Goal: Task Accomplishment & Management: Use online tool/utility

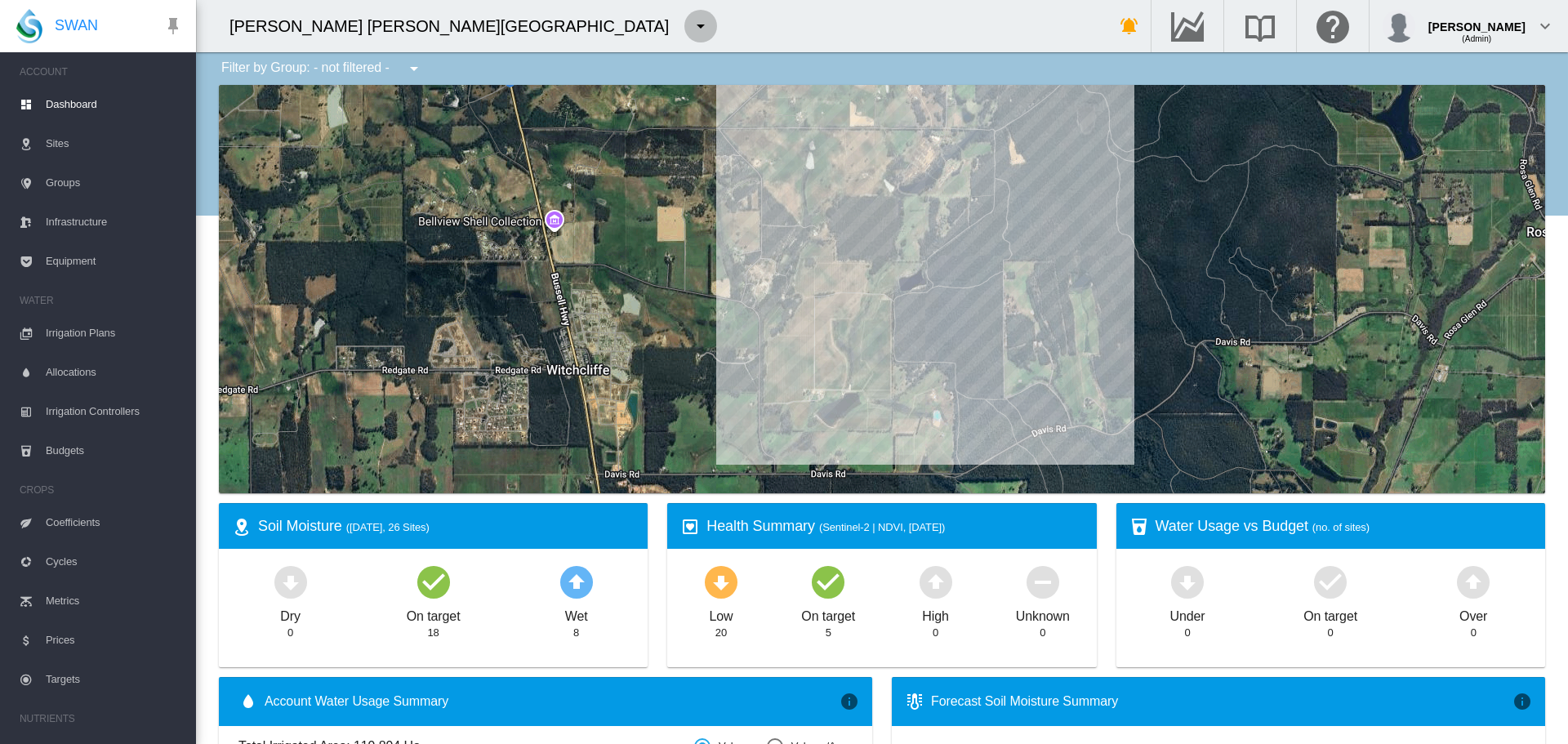
click at [691, 30] on md-icon "icon-menu-down" at bounding box center [701, 26] width 20 height 20
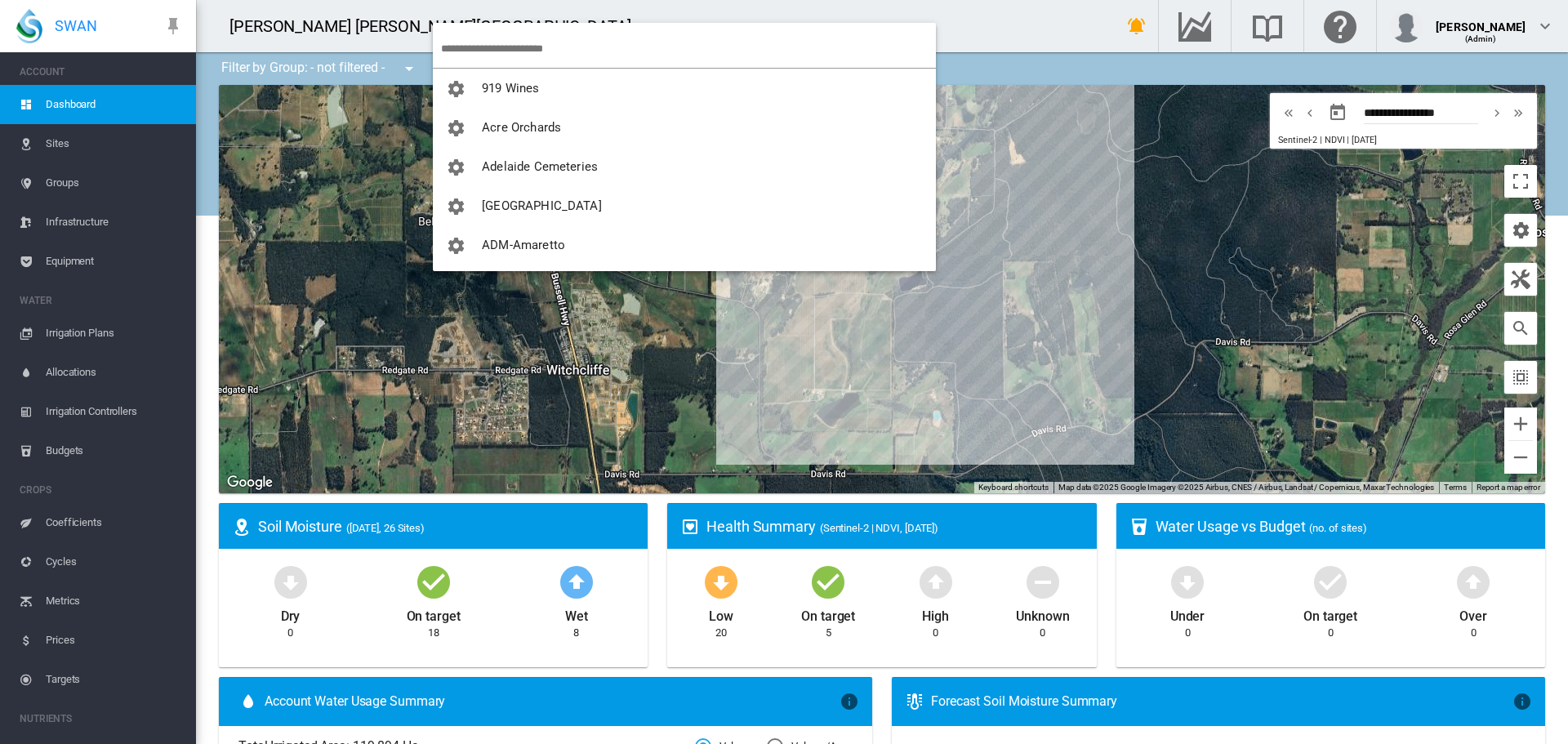
click at [453, 38] on input "search" at bounding box center [689, 48] width 495 height 39
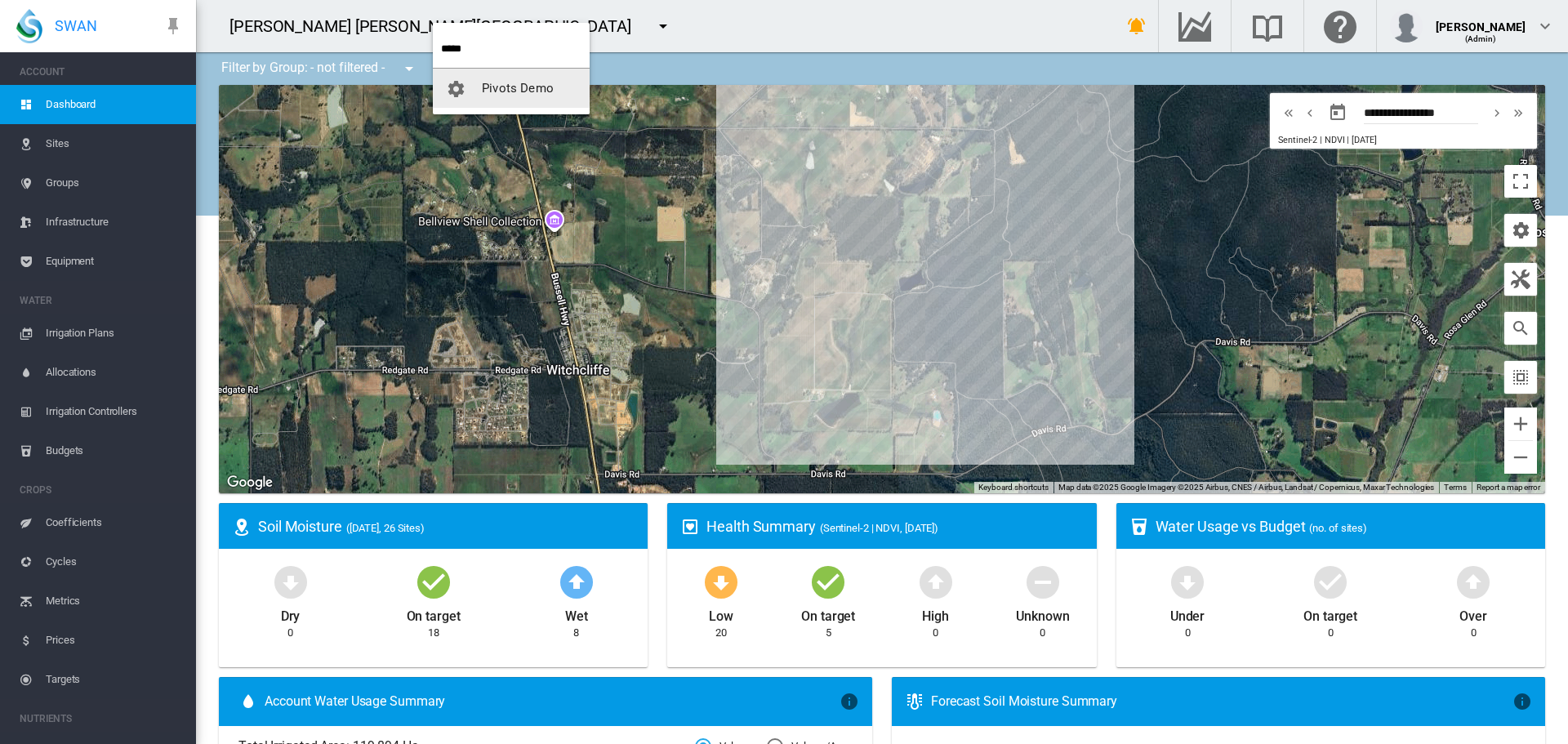
type input "*****"
click at [505, 102] on button "Pivots Demo" at bounding box center [511, 89] width 157 height 39
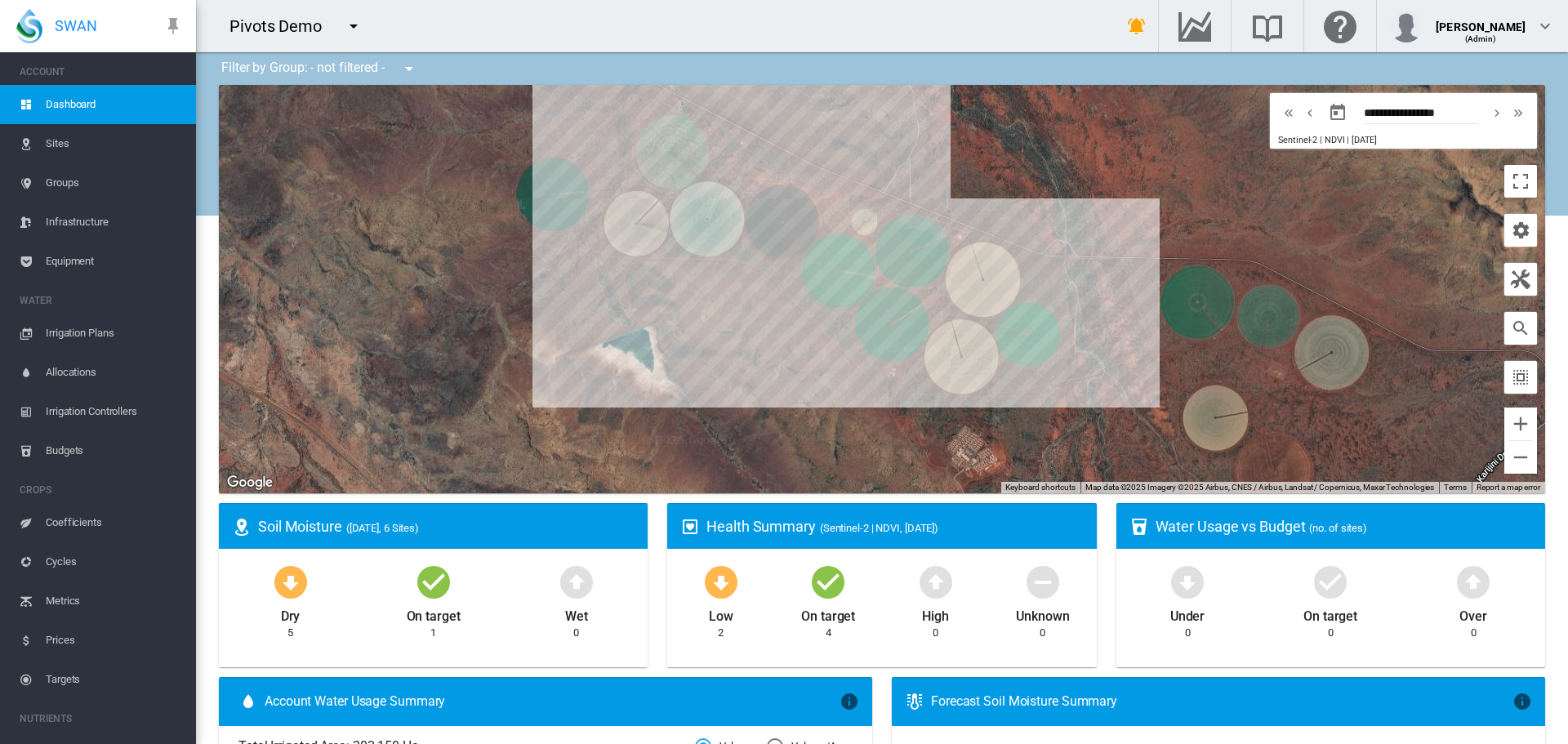
click at [72, 316] on span "Irrigation Plans" at bounding box center [114, 333] width 137 height 39
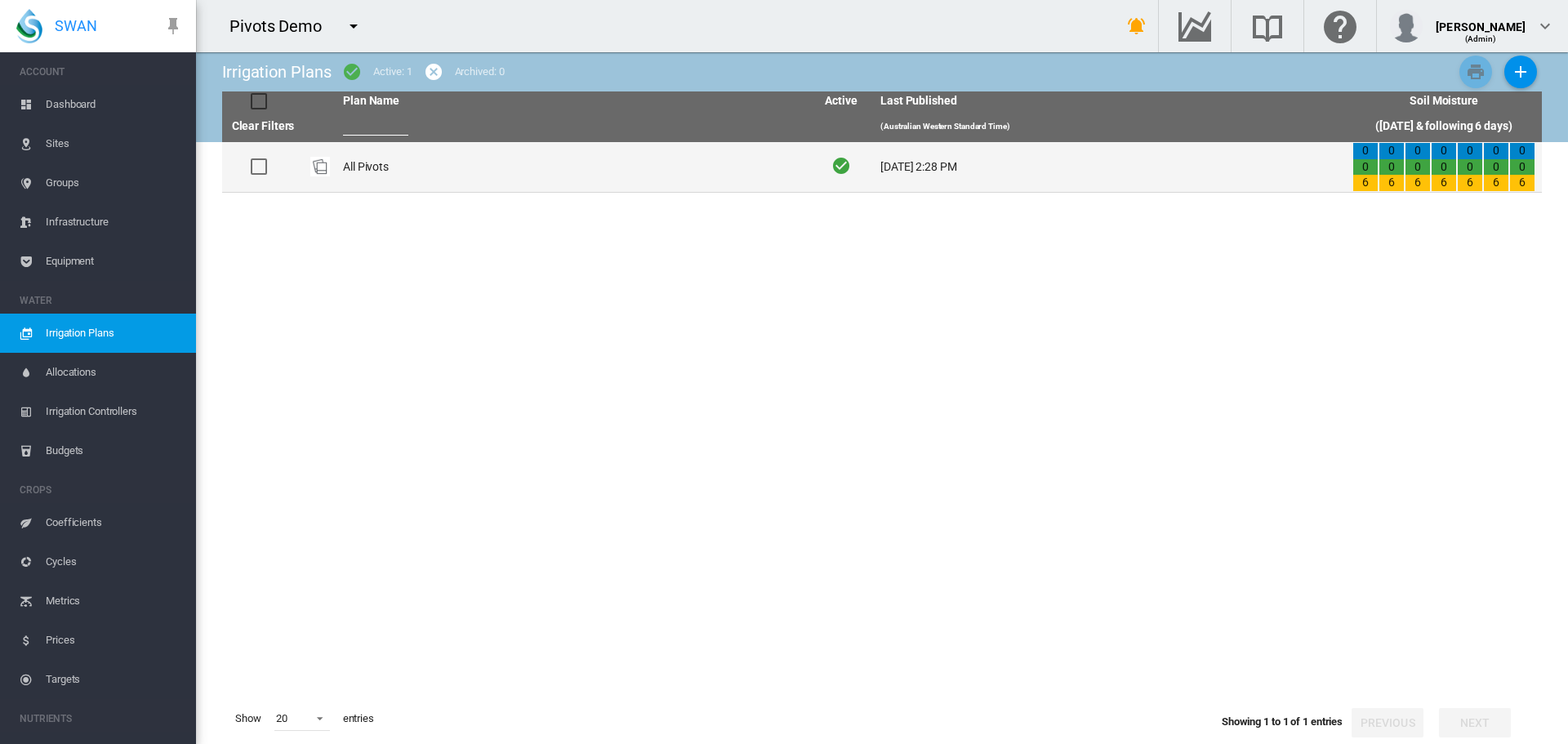
click at [371, 161] on td "All Pivots" at bounding box center [572, 167] width 472 height 50
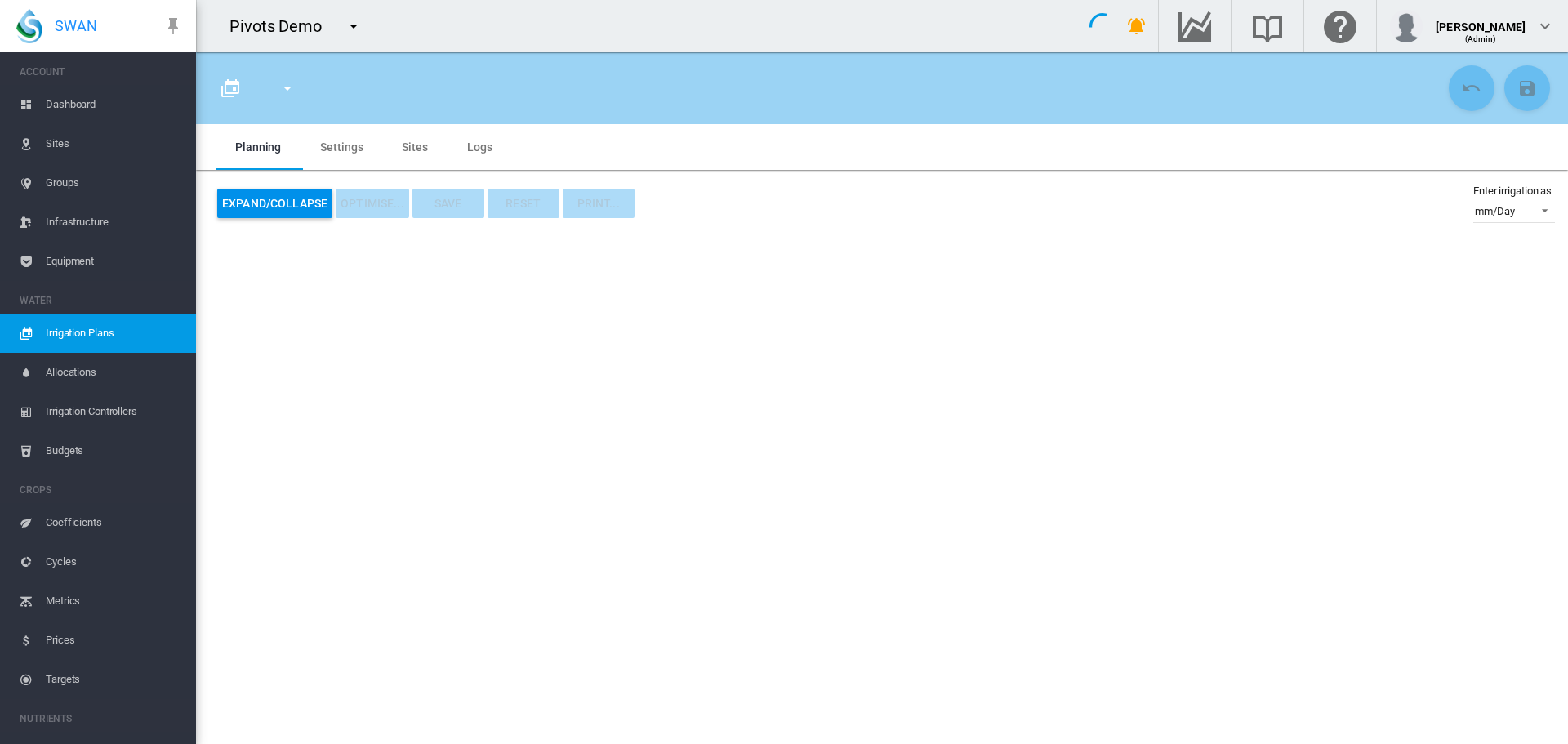
type input "**********"
type input "*"
type input "*****"
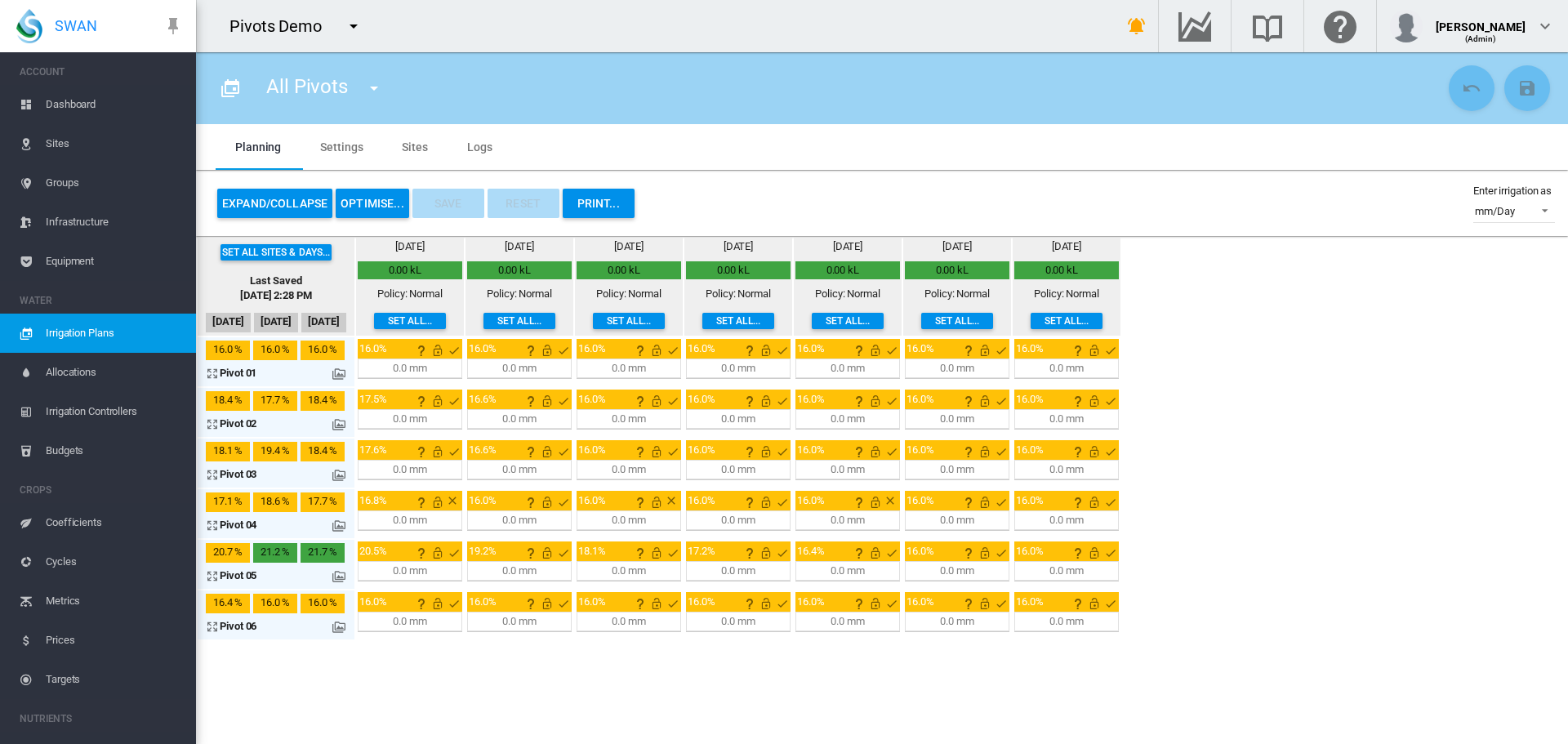
click at [367, 202] on button "OPTIMISE..." at bounding box center [372, 203] width 74 height 30
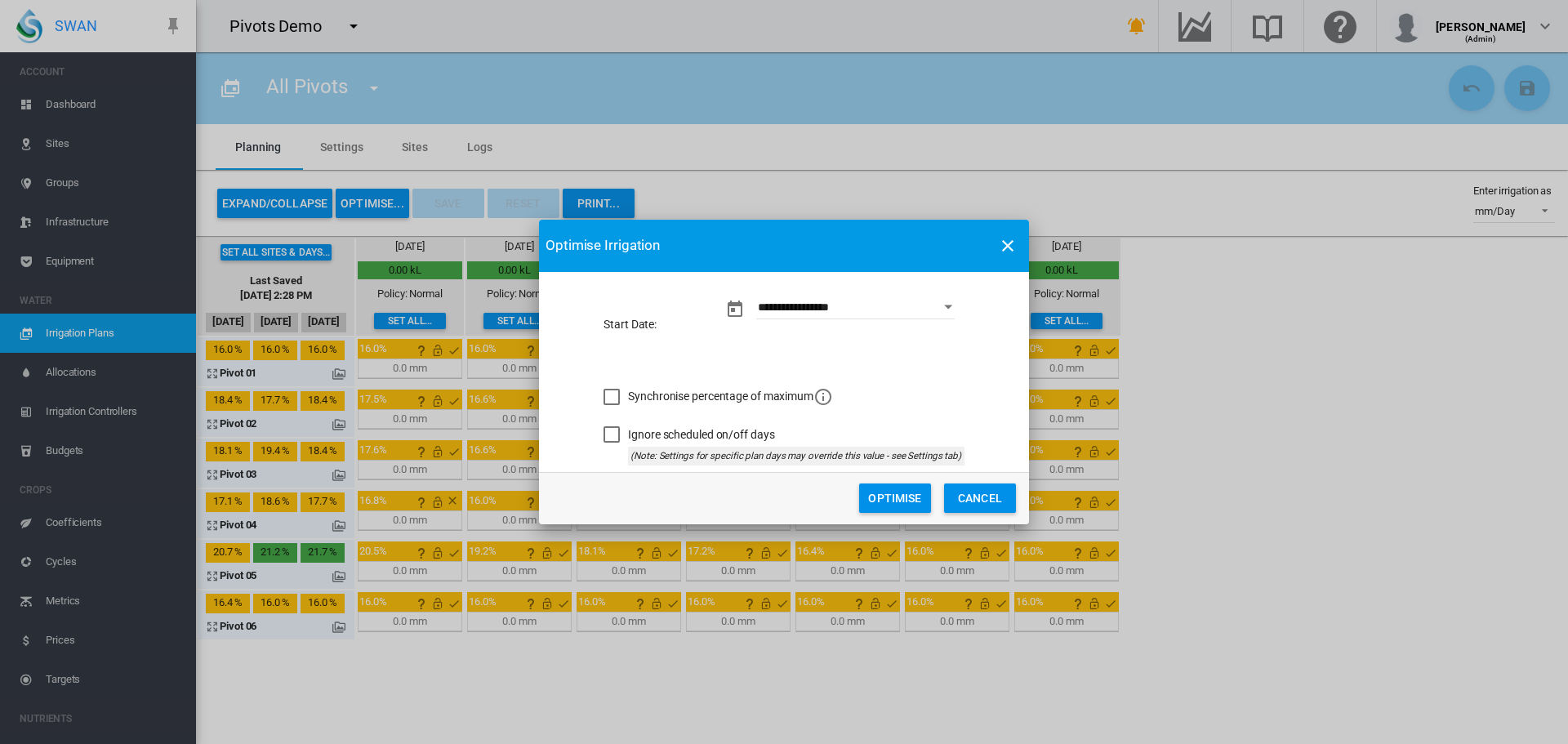
click at [944, 484] on button "Cancel" at bounding box center [980, 499] width 72 height 30
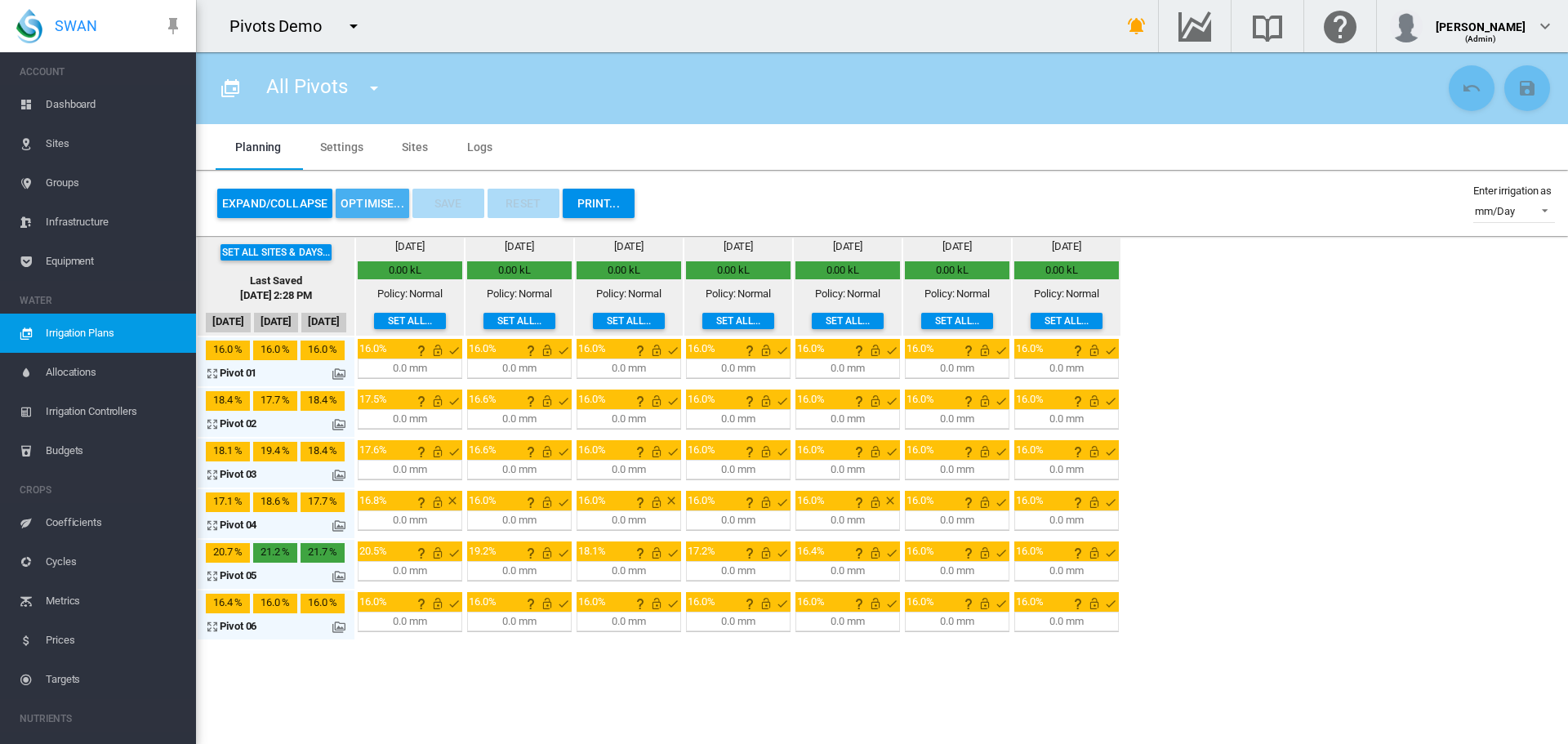
click at [369, 201] on button "OPTIMISE..." at bounding box center [372, 203] width 74 height 30
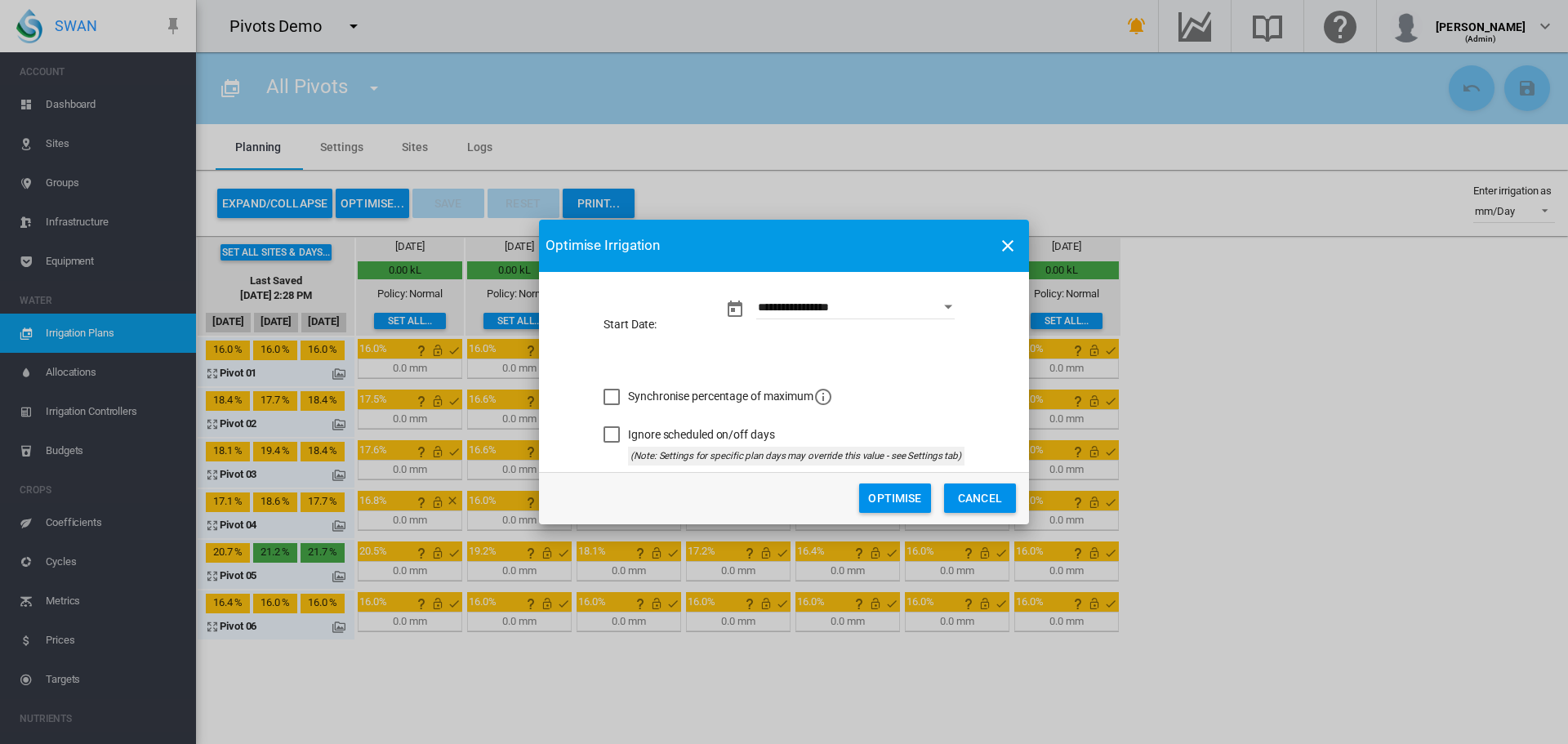
click at [910, 489] on button "Optimise" at bounding box center [896, 499] width 72 height 30
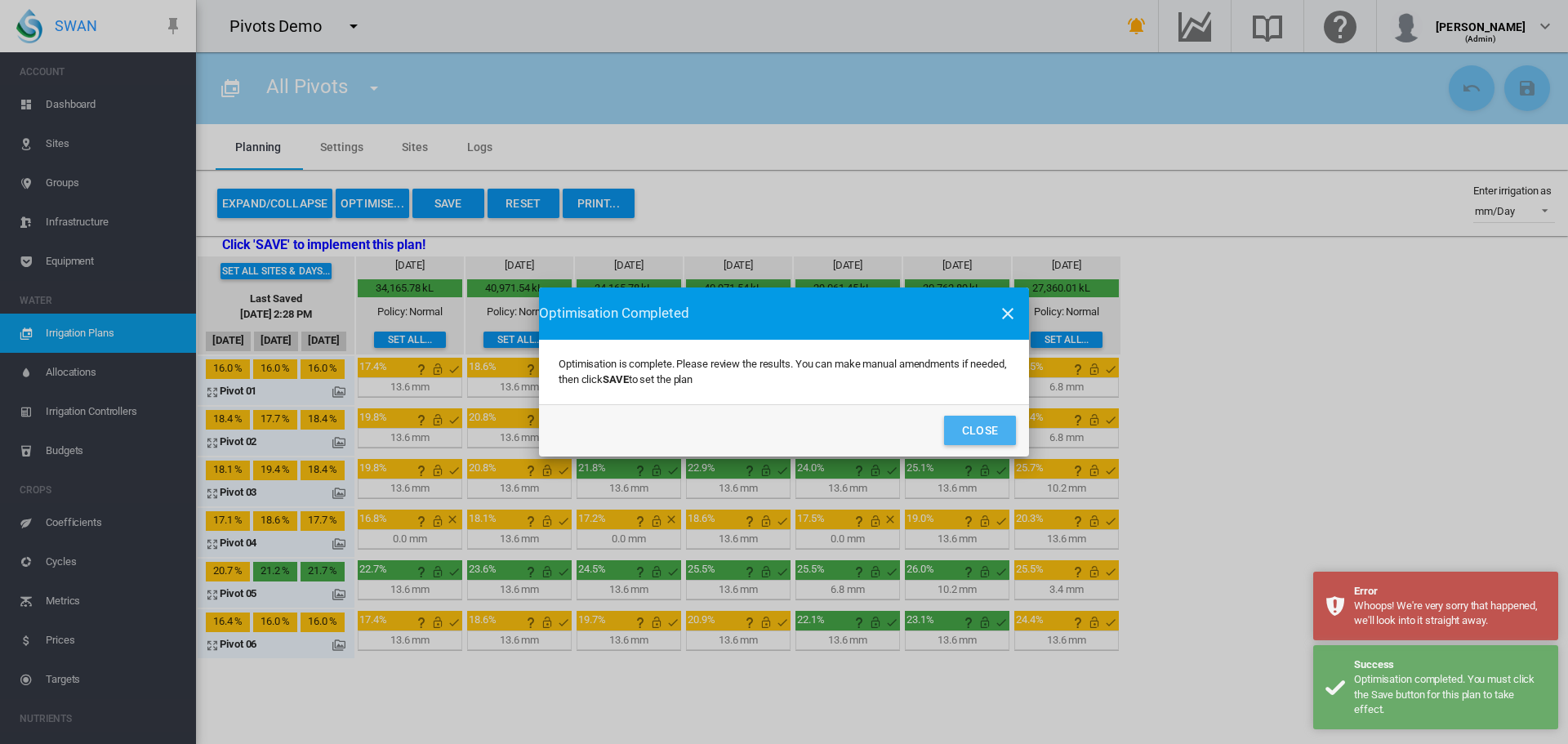
click at [949, 419] on button "Close" at bounding box center [980, 431] width 72 height 30
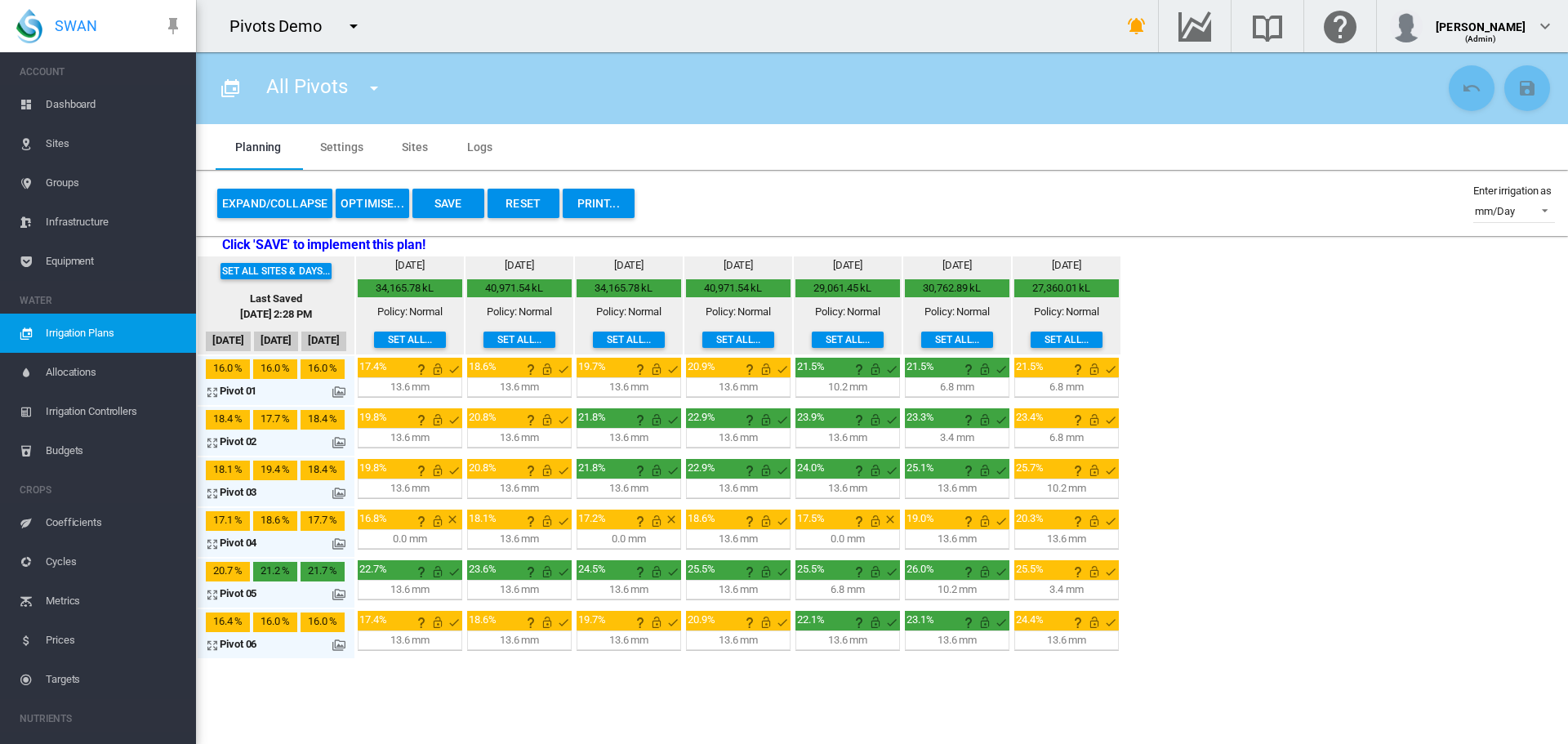
click at [339, 389] on md-icon at bounding box center [339, 392] width 13 height 13
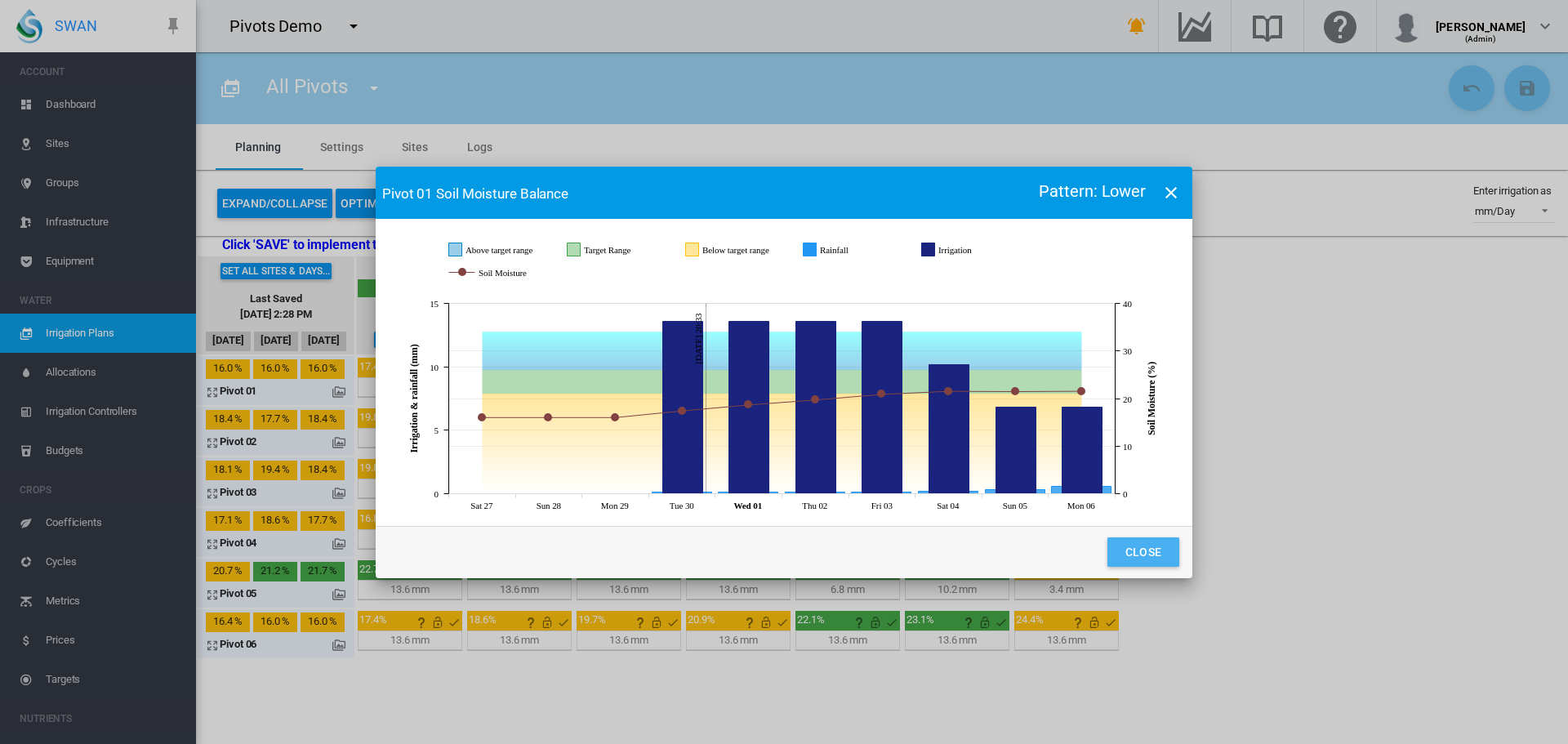
click at [1155, 555] on button "Close" at bounding box center [1144, 552] width 72 height 30
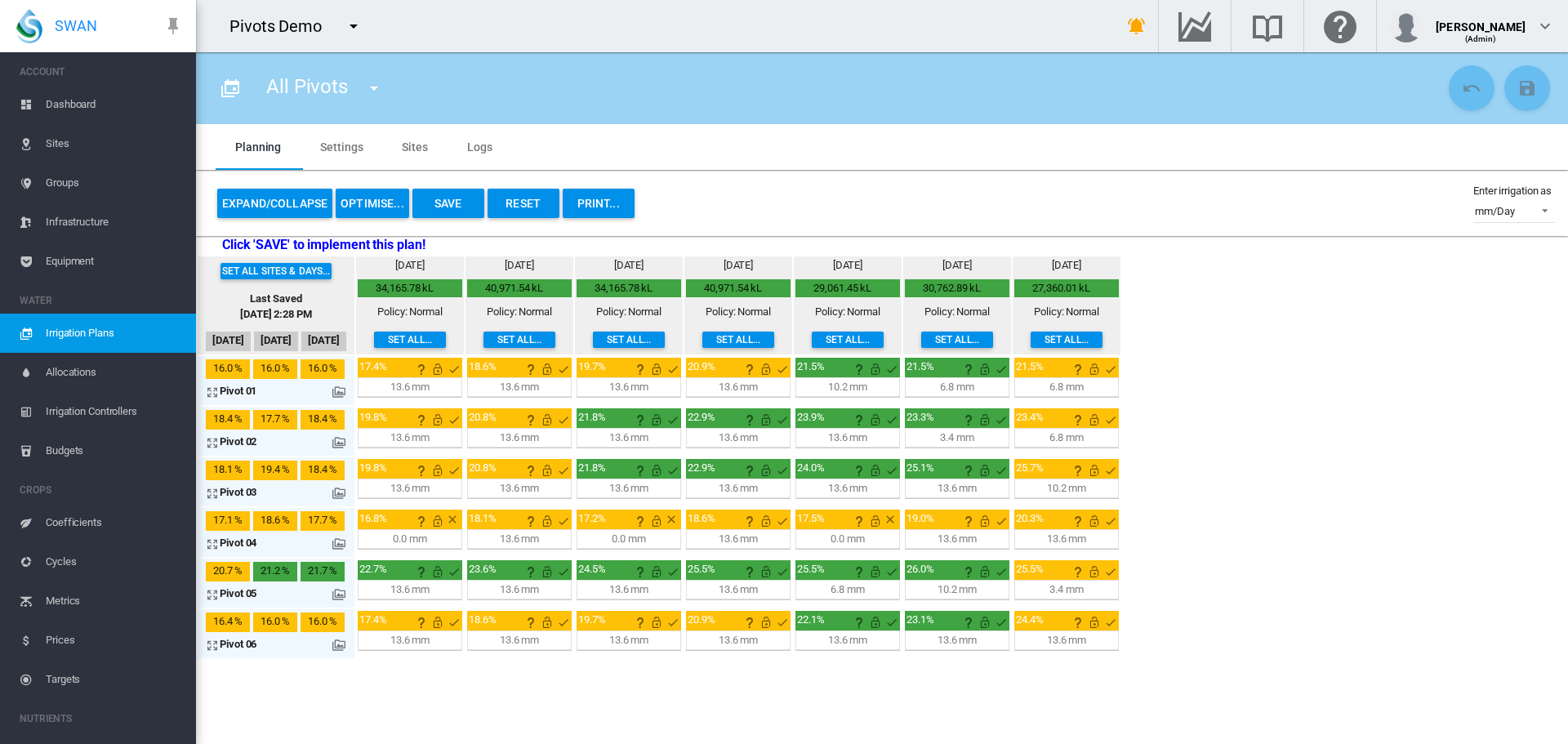
click at [340, 442] on md-icon at bounding box center [339, 443] width 13 height 13
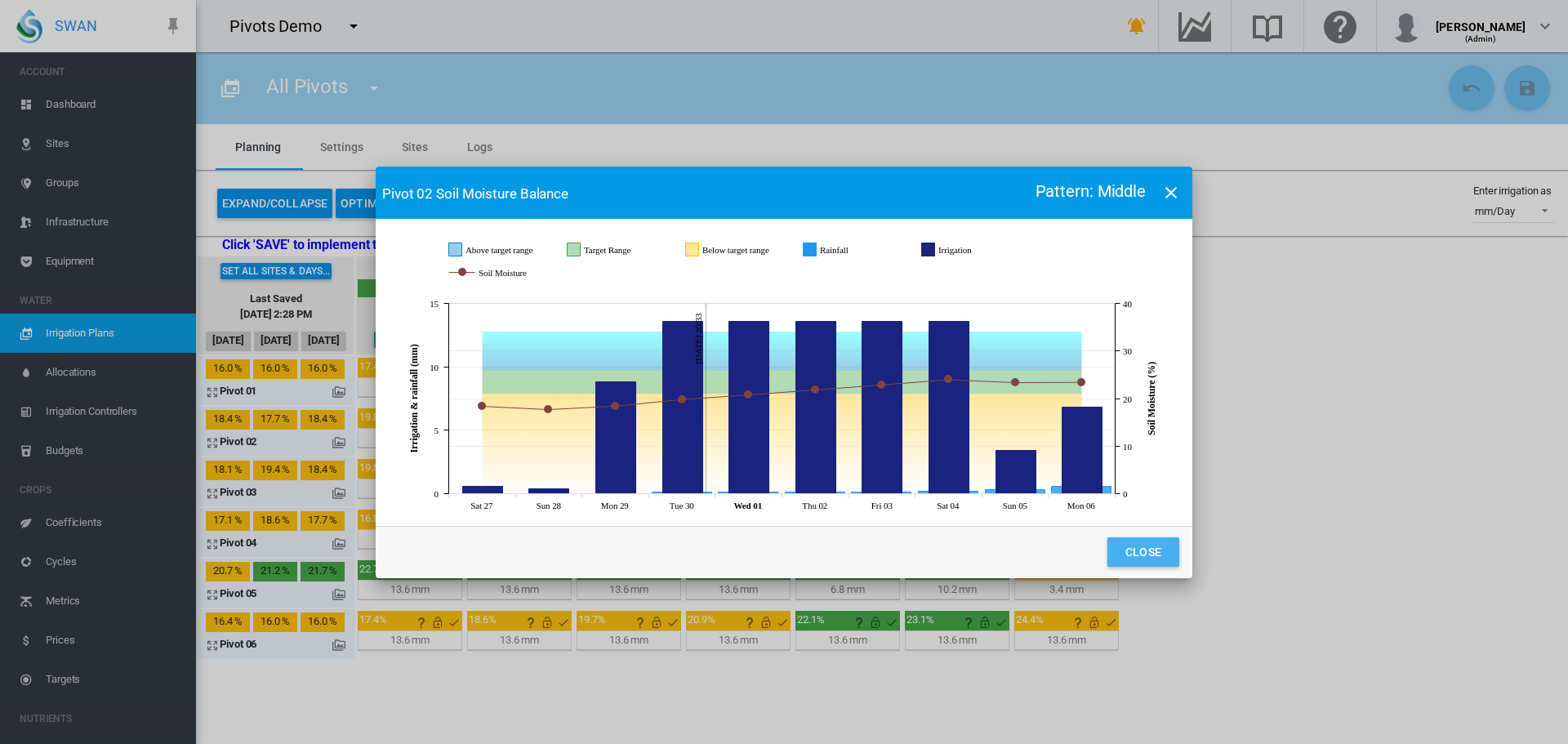
click at [1143, 548] on button "Close" at bounding box center [1144, 552] width 72 height 30
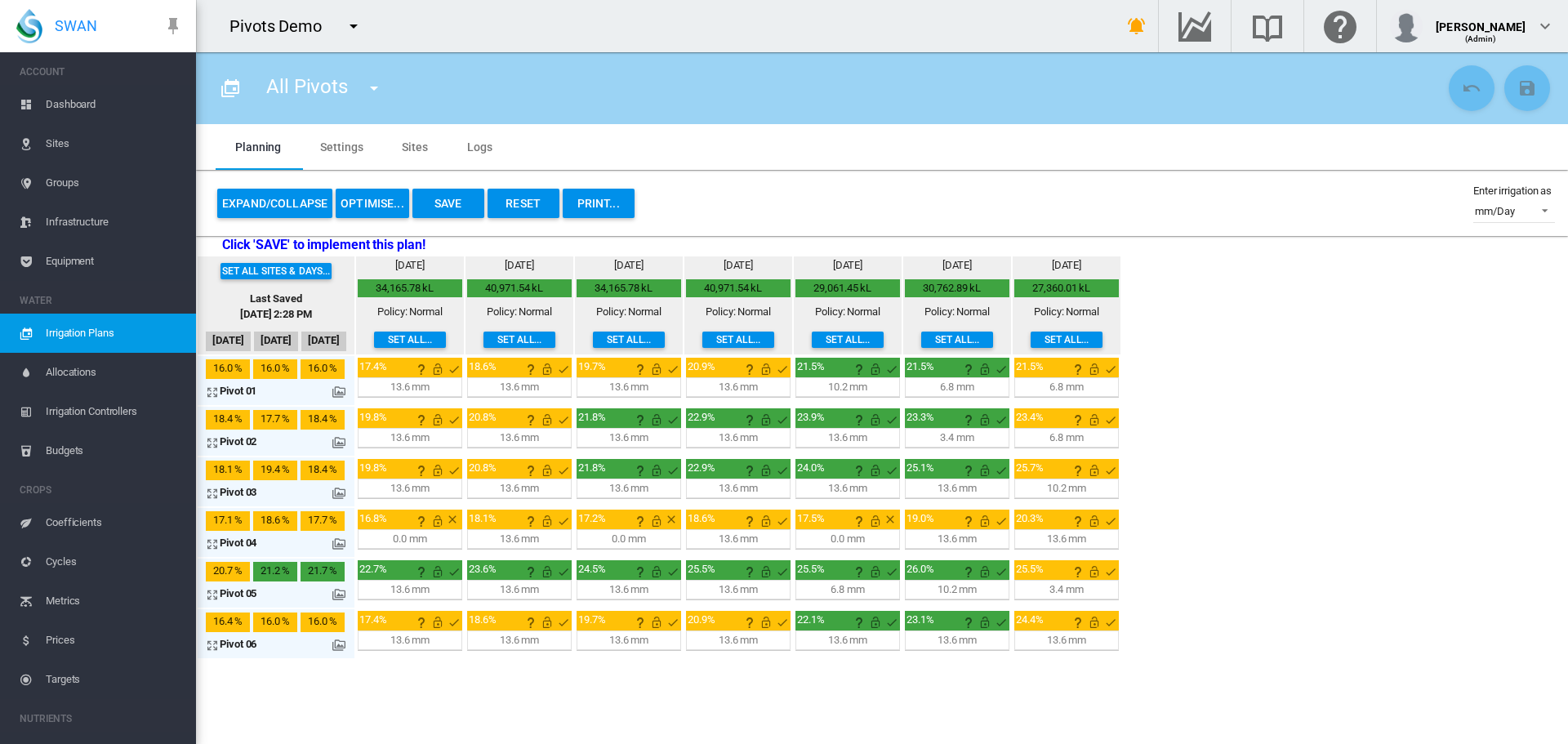
click at [335, 490] on md-icon at bounding box center [339, 494] width 13 height 13
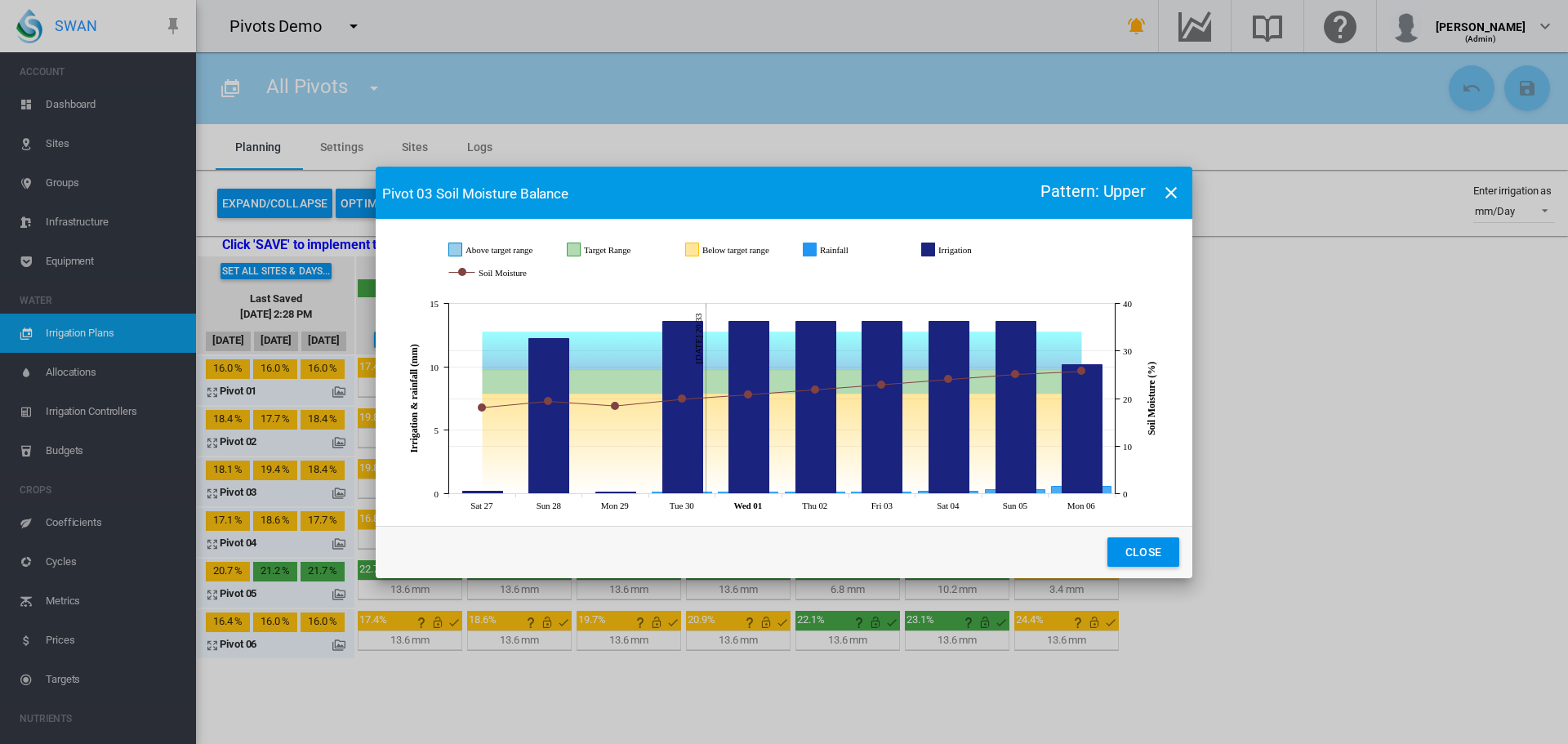
click at [1146, 555] on button "Close" at bounding box center [1144, 552] width 72 height 30
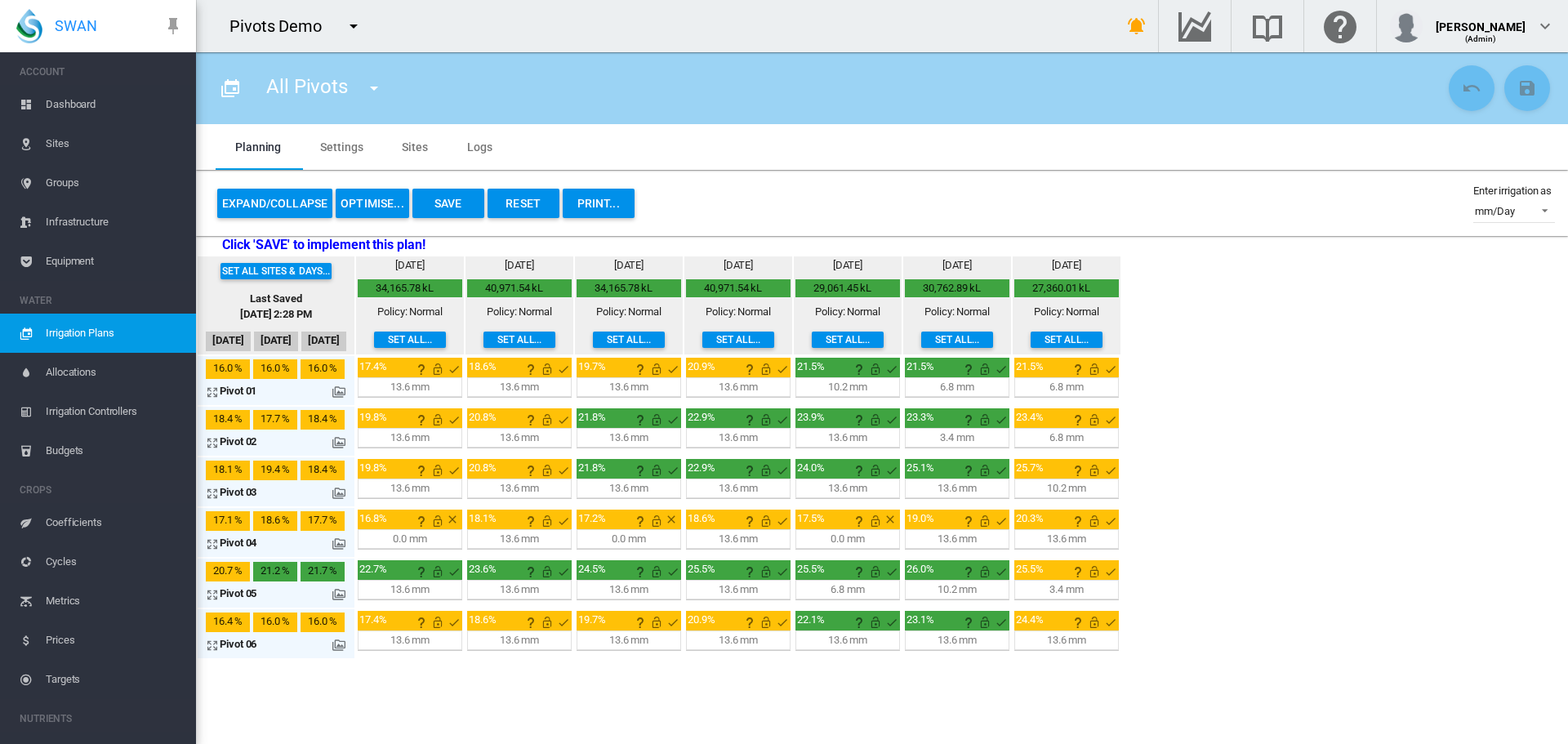
click at [339, 439] on md-icon at bounding box center [339, 443] width 13 height 13
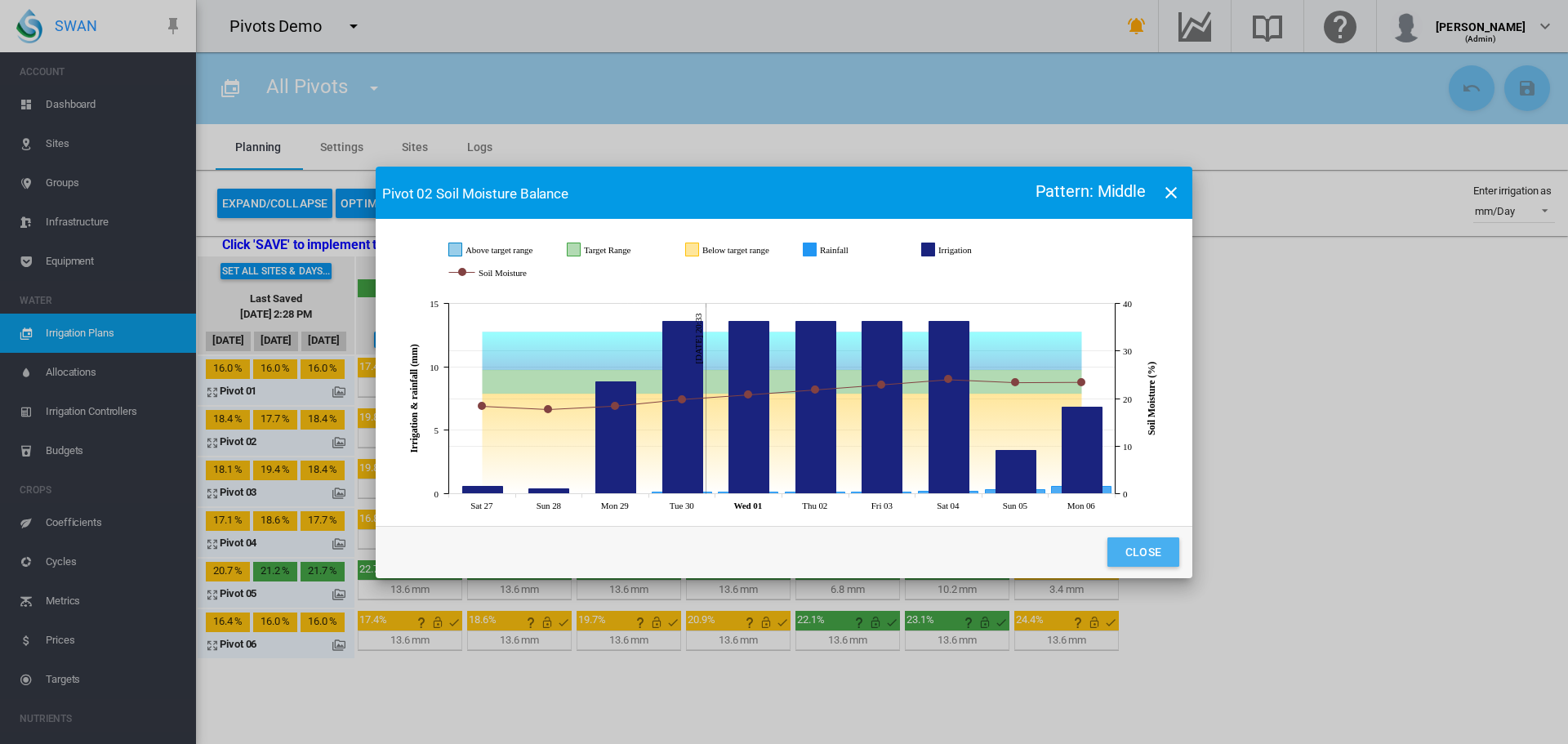
click at [1134, 552] on button "Close" at bounding box center [1144, 552] width 72 height 30
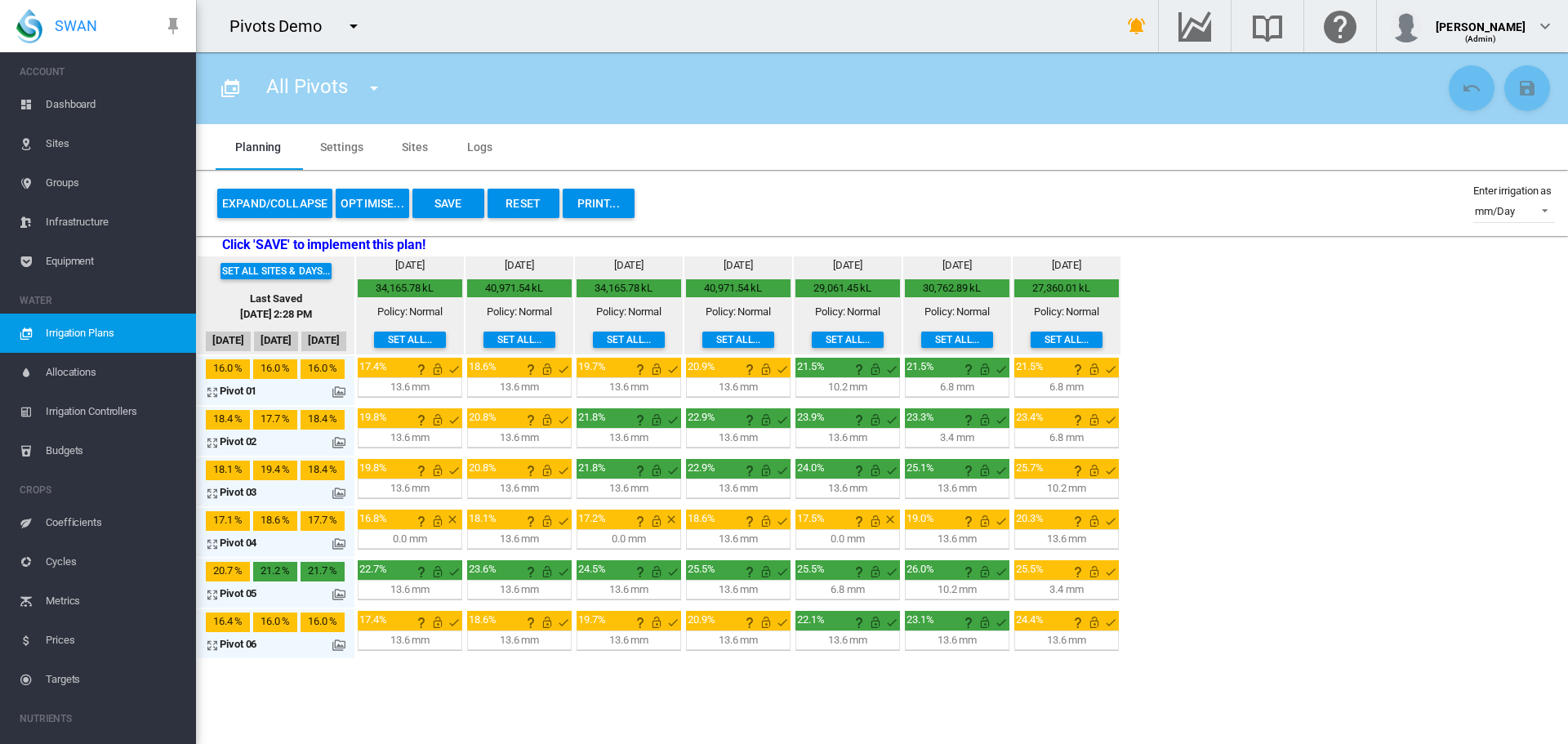
click at [342, 390] on md-icon at bounding box center [339, 392] width 13 height 13
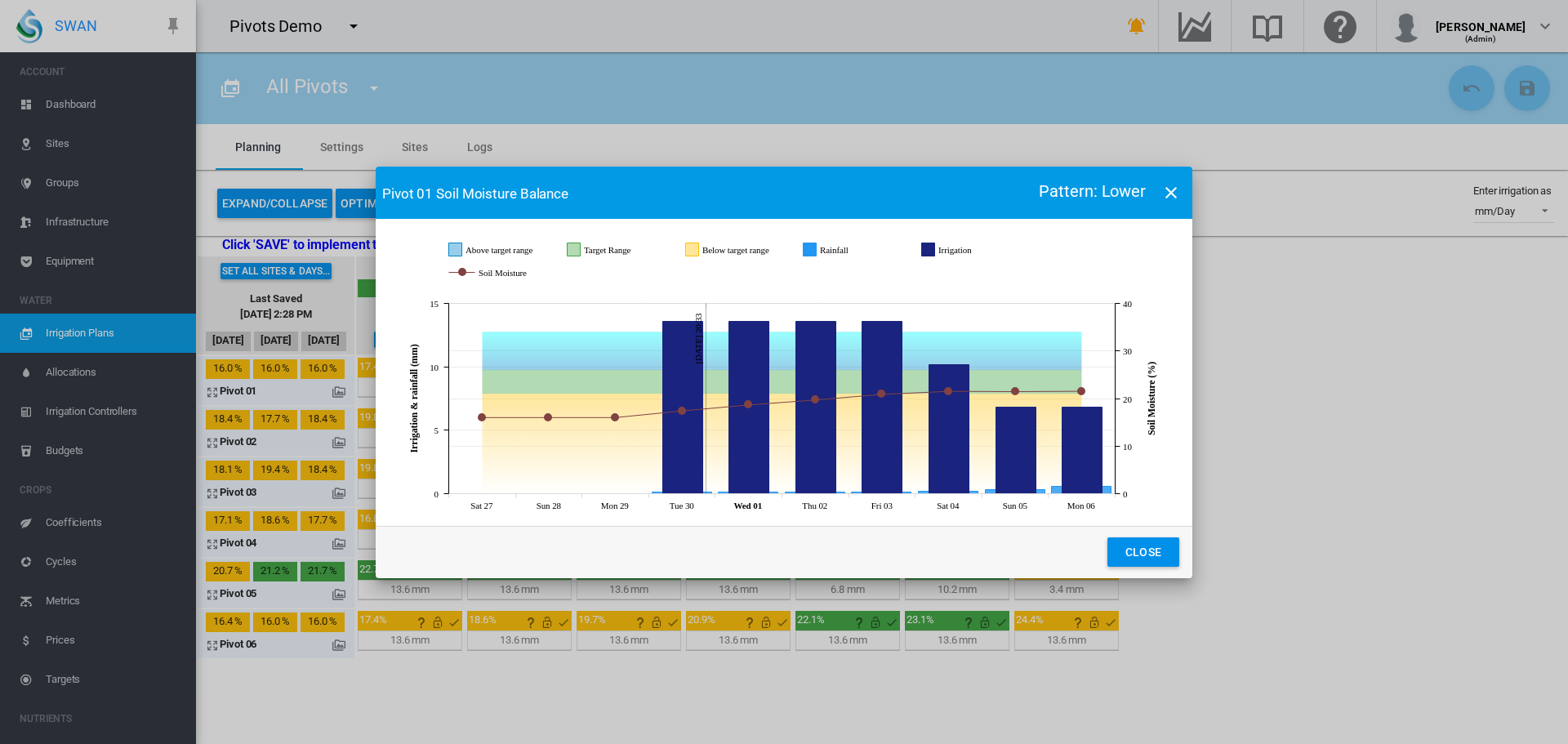
click at [1162, 558] on button "Close" at bounding box center [1144, 552] width 72 height 30
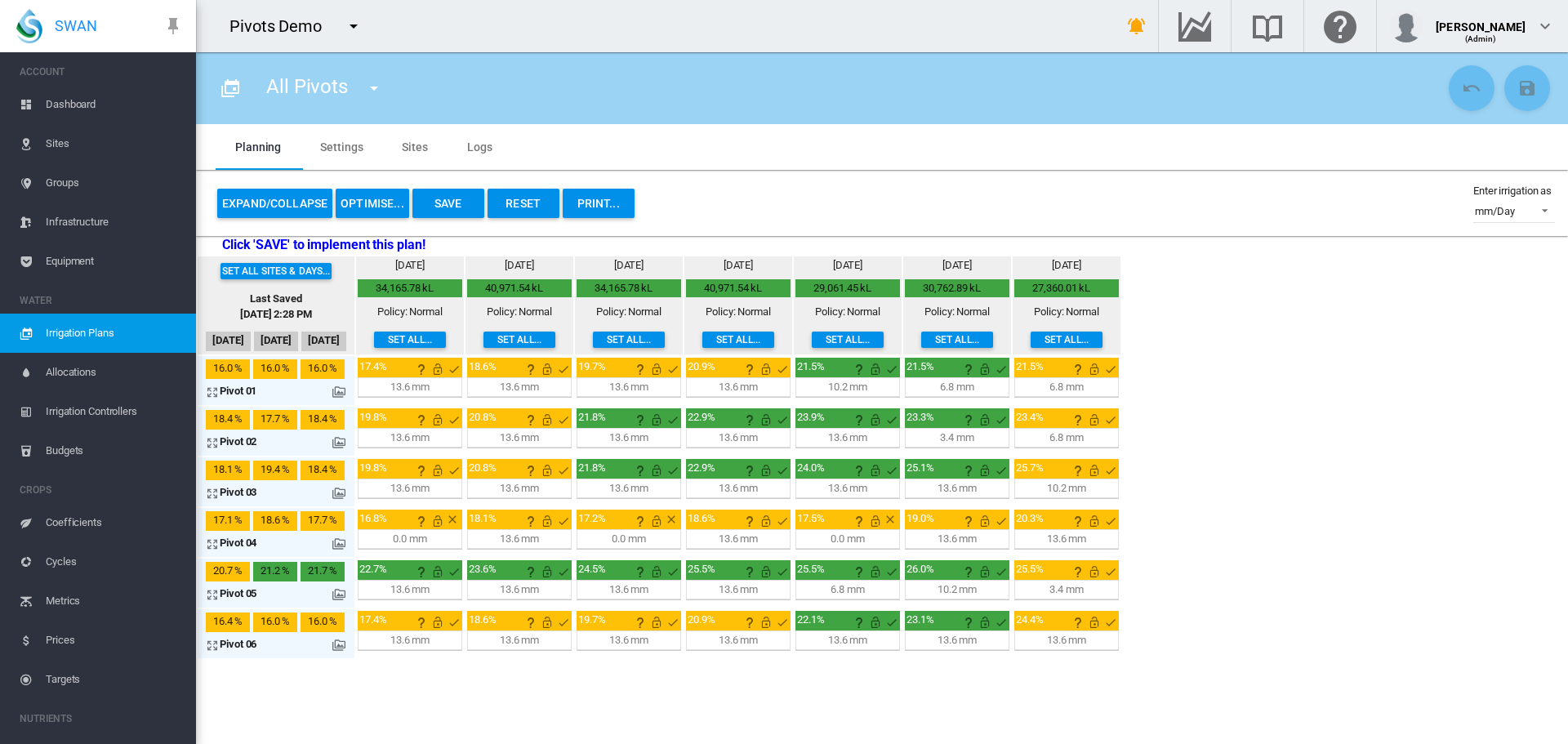
click at [701, 704] on section "All Pivots All Pivots" at bounding box center [882, 399] width 1372 height 692
click at [333, 391] on md-icon at bounding box center [339, 392] width 13 height 13
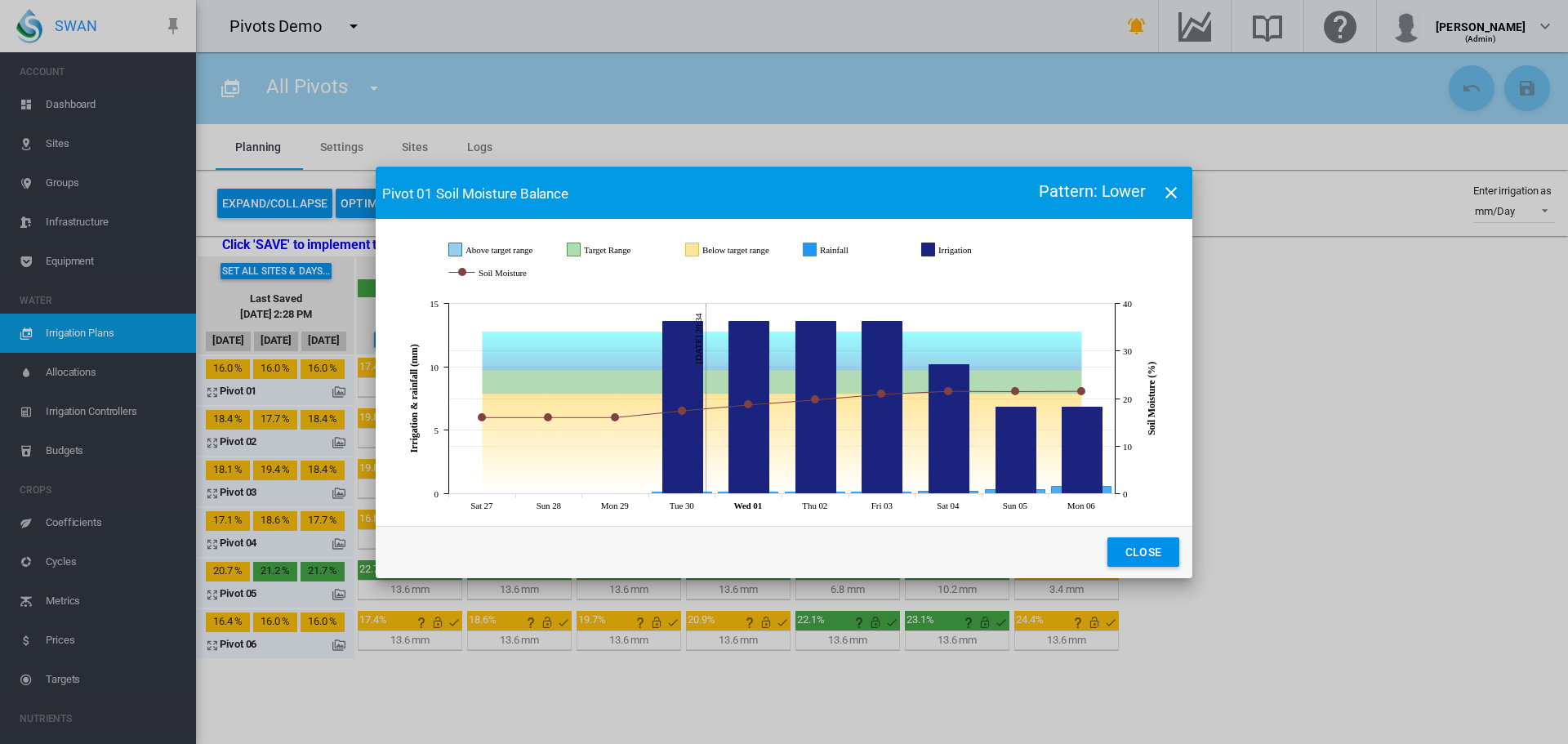
click at [1130, 555] on button "Close" at bounding box center [1144, 552] width 72 height 30
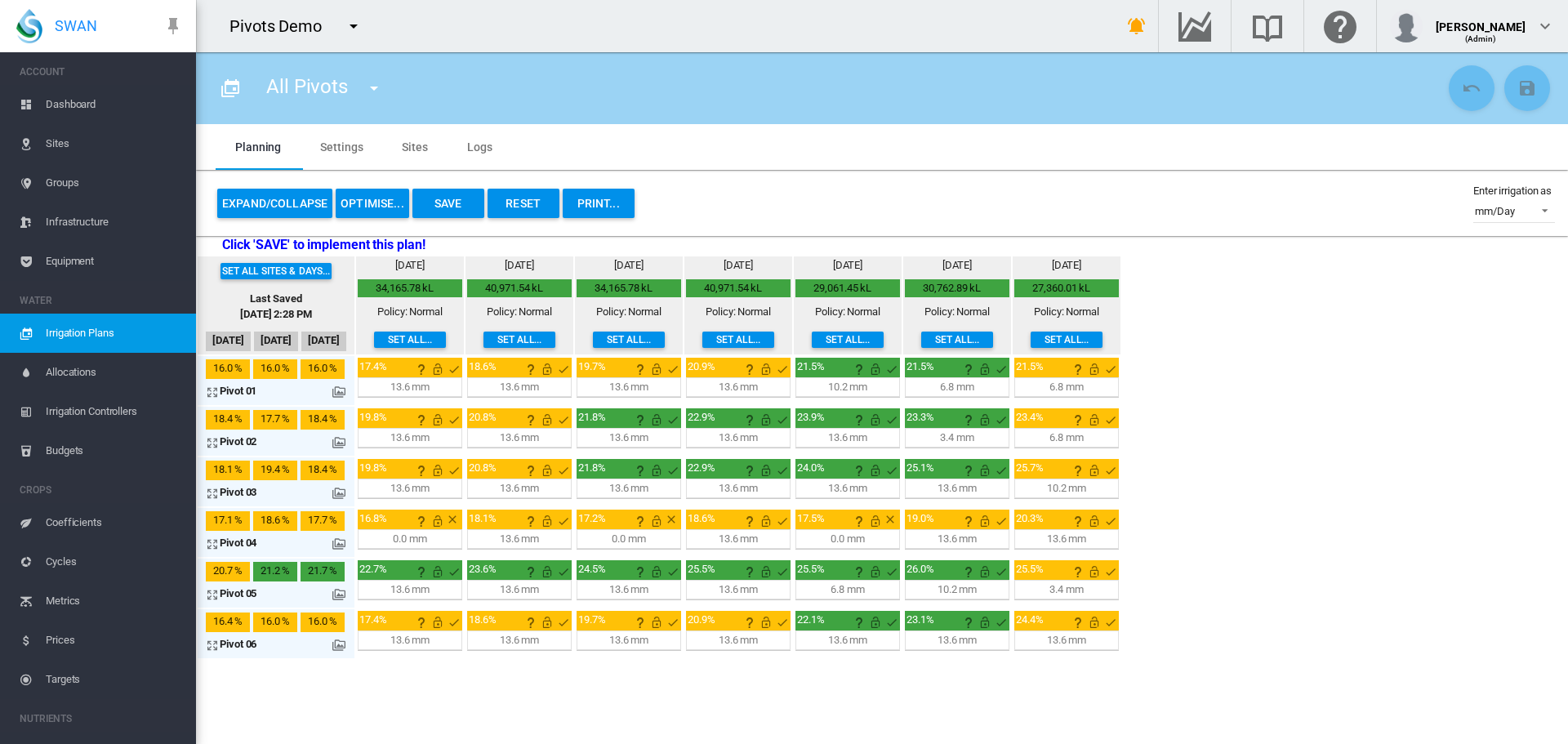
click at [338, 440] on md-icon at bounding box center [339, 443] width 13 height 13
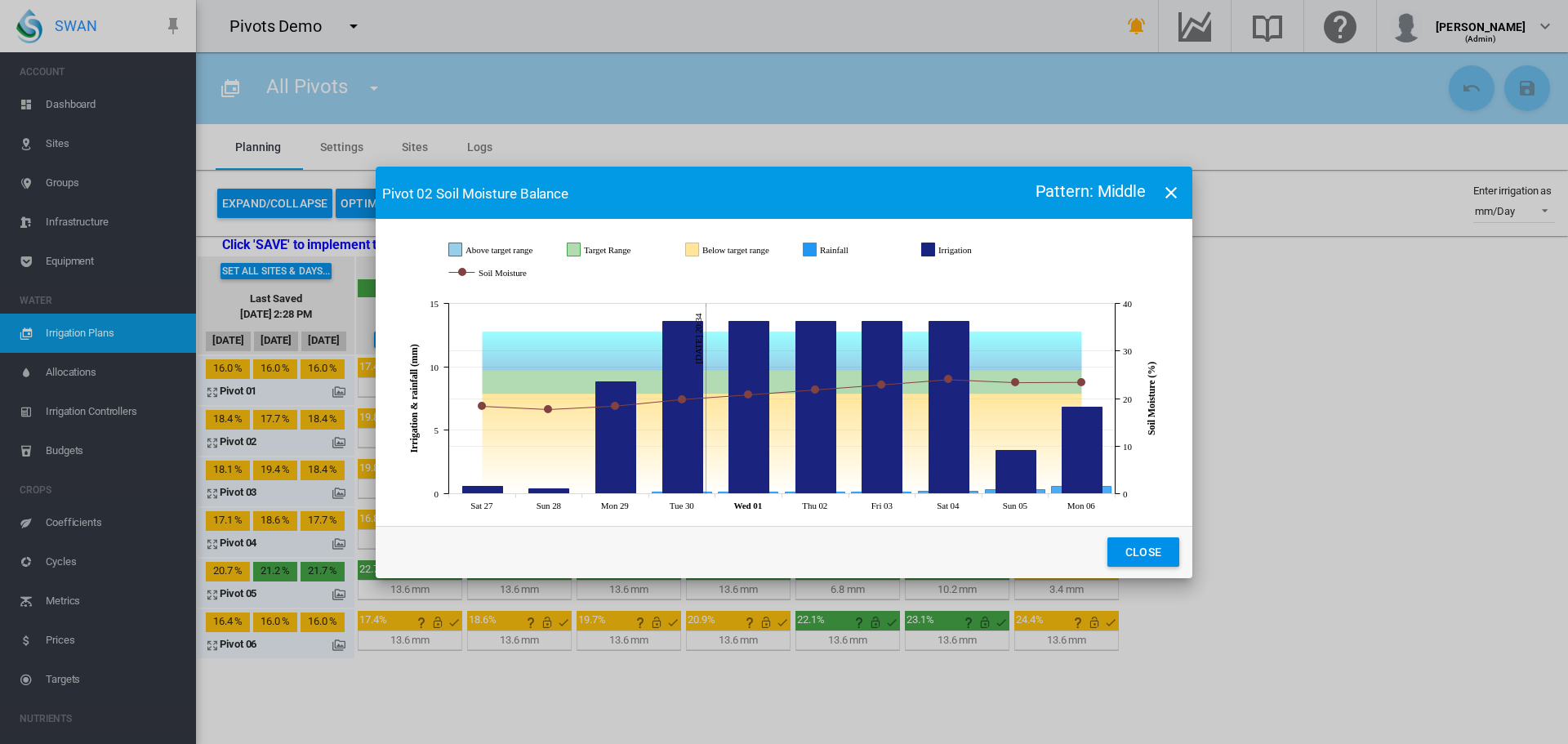
click at [1134, 536] on md-dialog-actions "Close" at bounding box center [784, 552] width 817 height 52
click at [1146, 568] on md-dialog-actions "Close" at bounding box center [784, 552] width 817 height 52
click at [1151, 545] on button "Close" at bounding box center [1144, 552] width 72 height 30
